Goal: Information Seeking & Learning: Check status

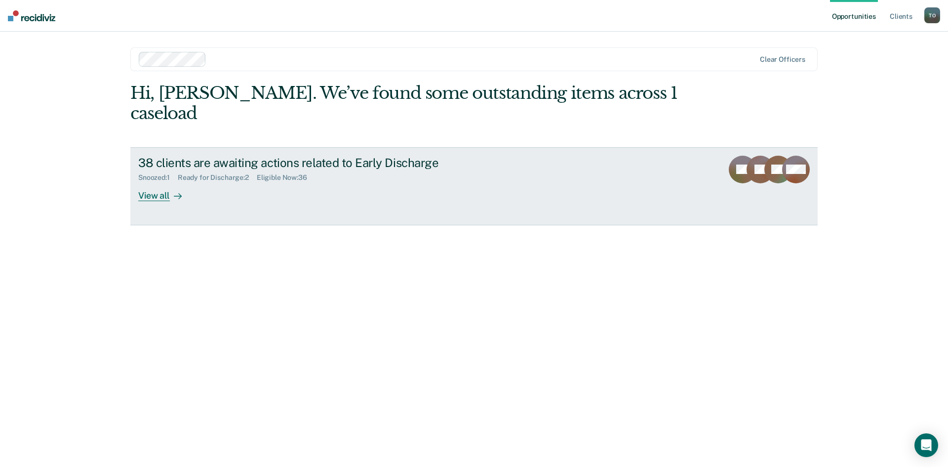
click at [174, 192] on icon at bounding box center [178, 196] width 8 height 8
